Goal: Find specific page/section: Find specific page/section

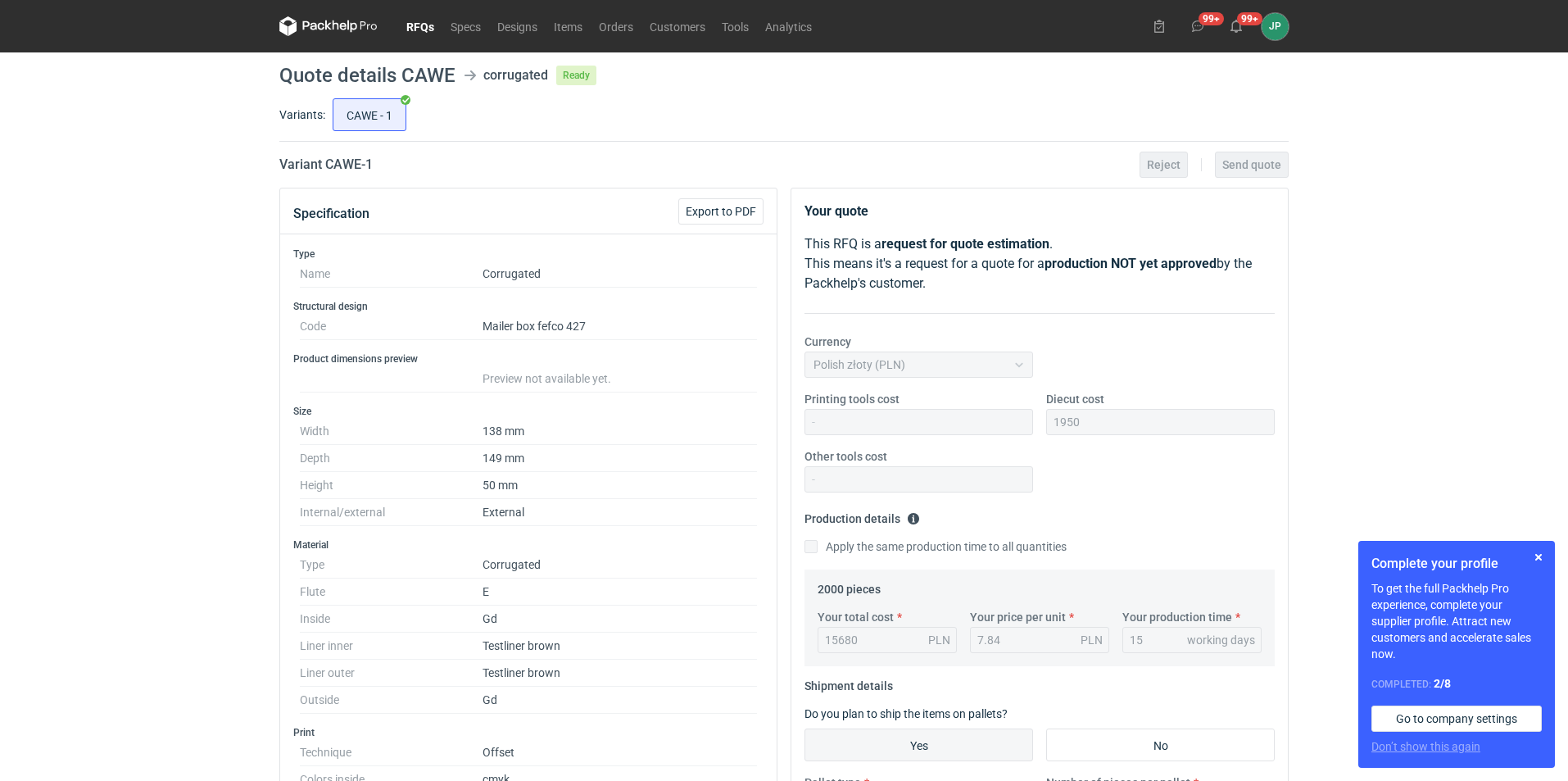
click at [422, 29] on link "RFQs" at bounding box center [420, 26] width 44 height 20
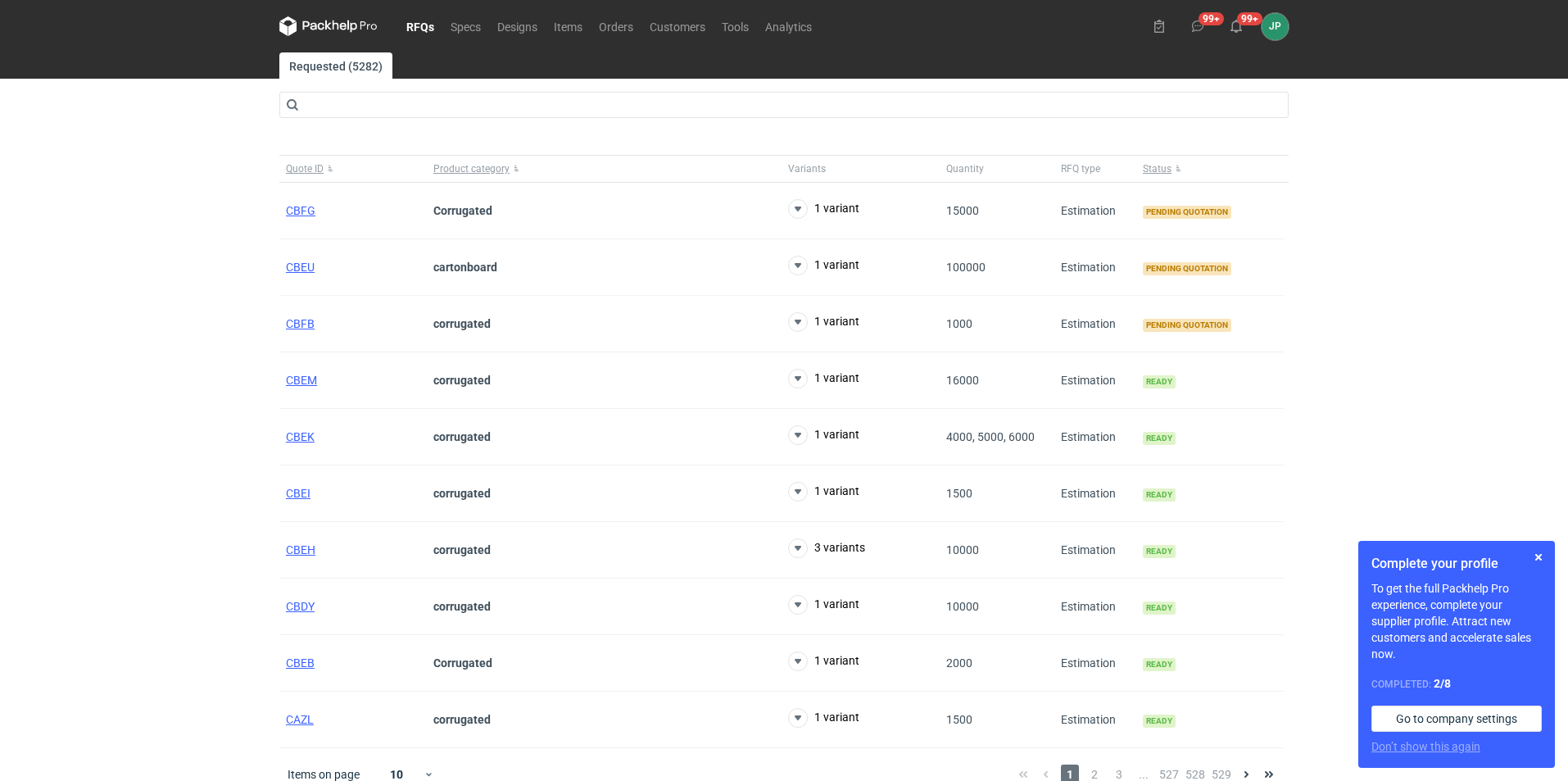
click at [196, 157] on div "RFQs Specs Designs Items Orders Customers Tools Analytics 99+ 99+ JP [PERSON_NA…" at bounding box center [784, 390] width 1568 height 781
